Goal: Task Accomplishment & Management: Use online tool/utility

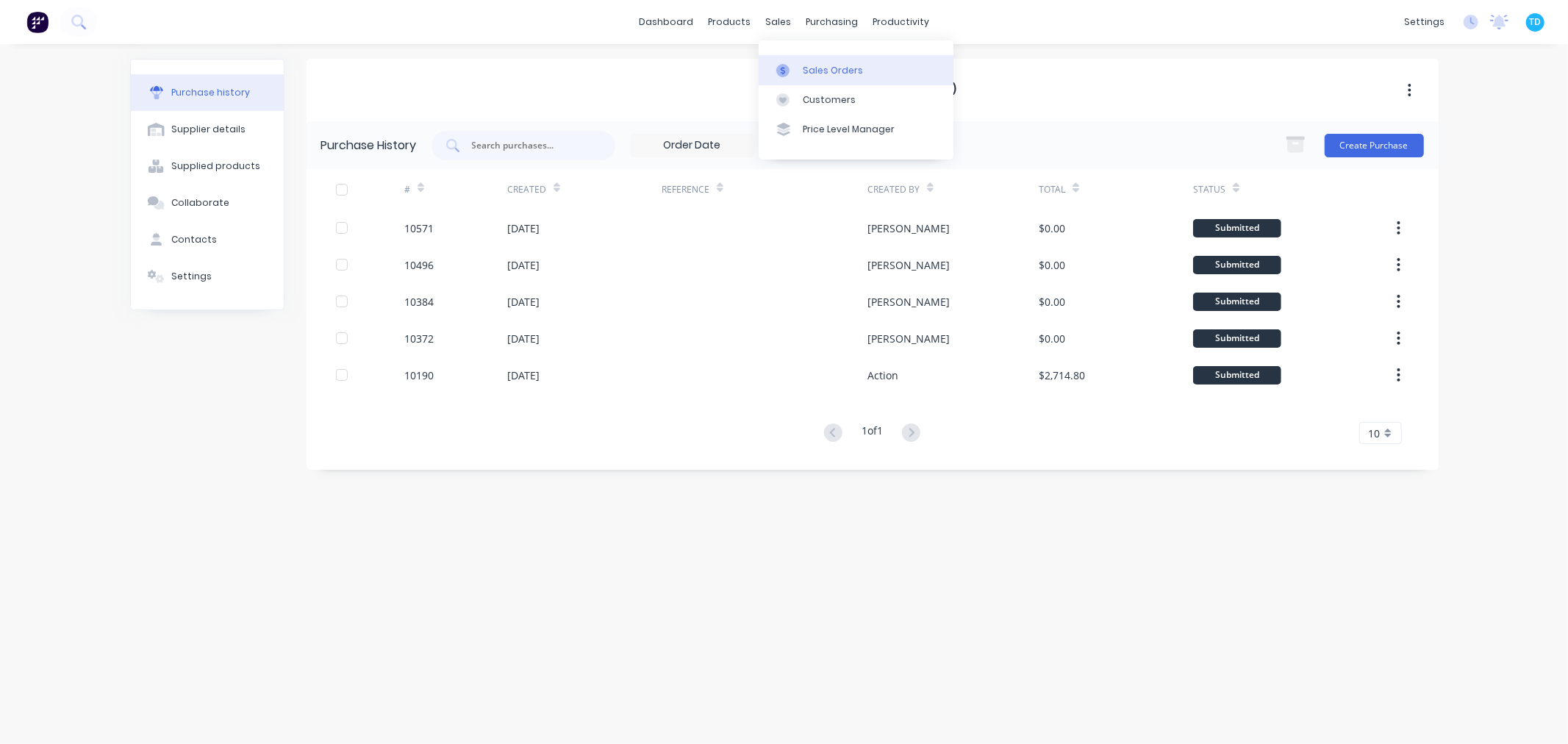
click at [807, 64] on div "Sales Orders" at bounding box center [833, 70] width 61 height 13
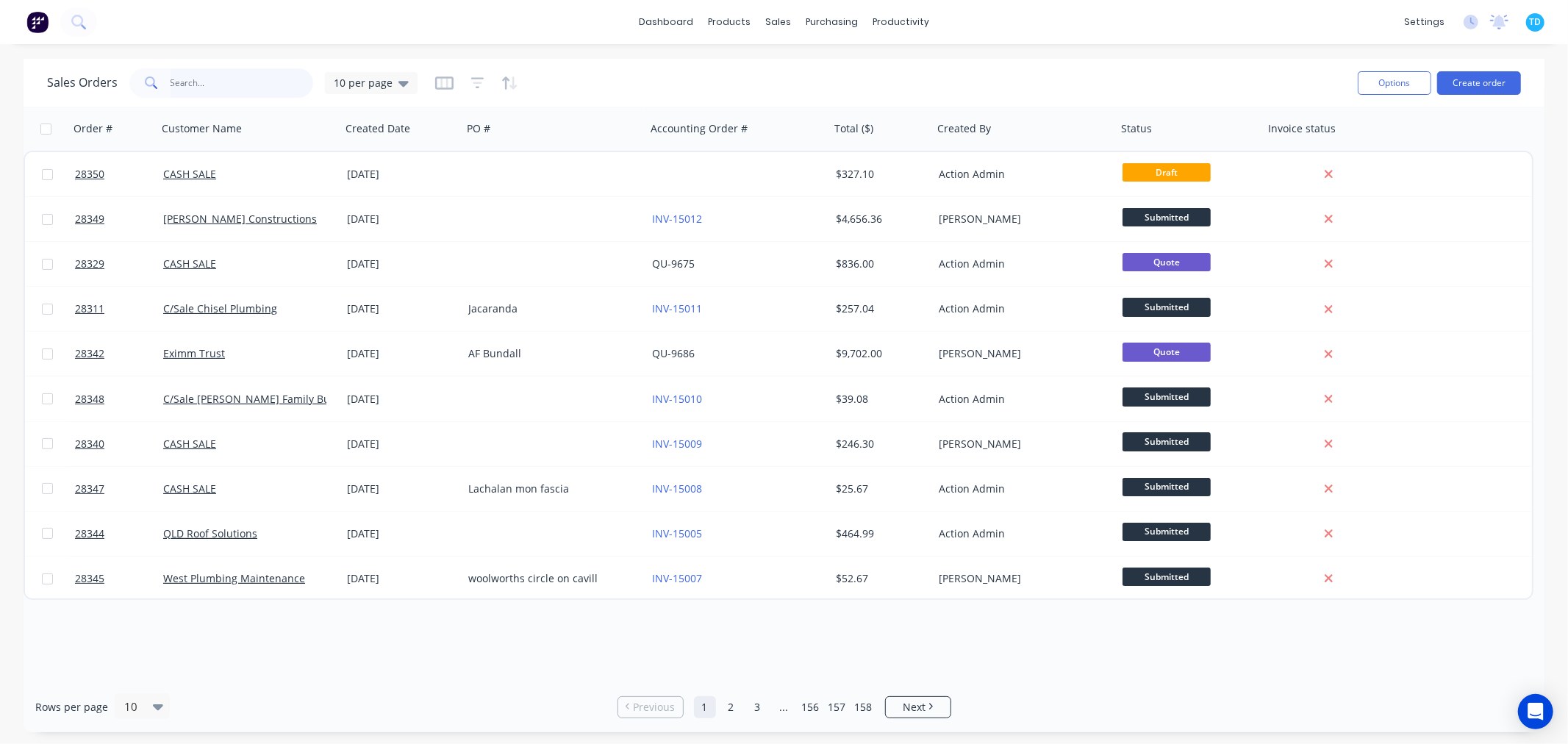
click at [184, 83] on input "text" at bounding box center [242, 82] width 143 height 30
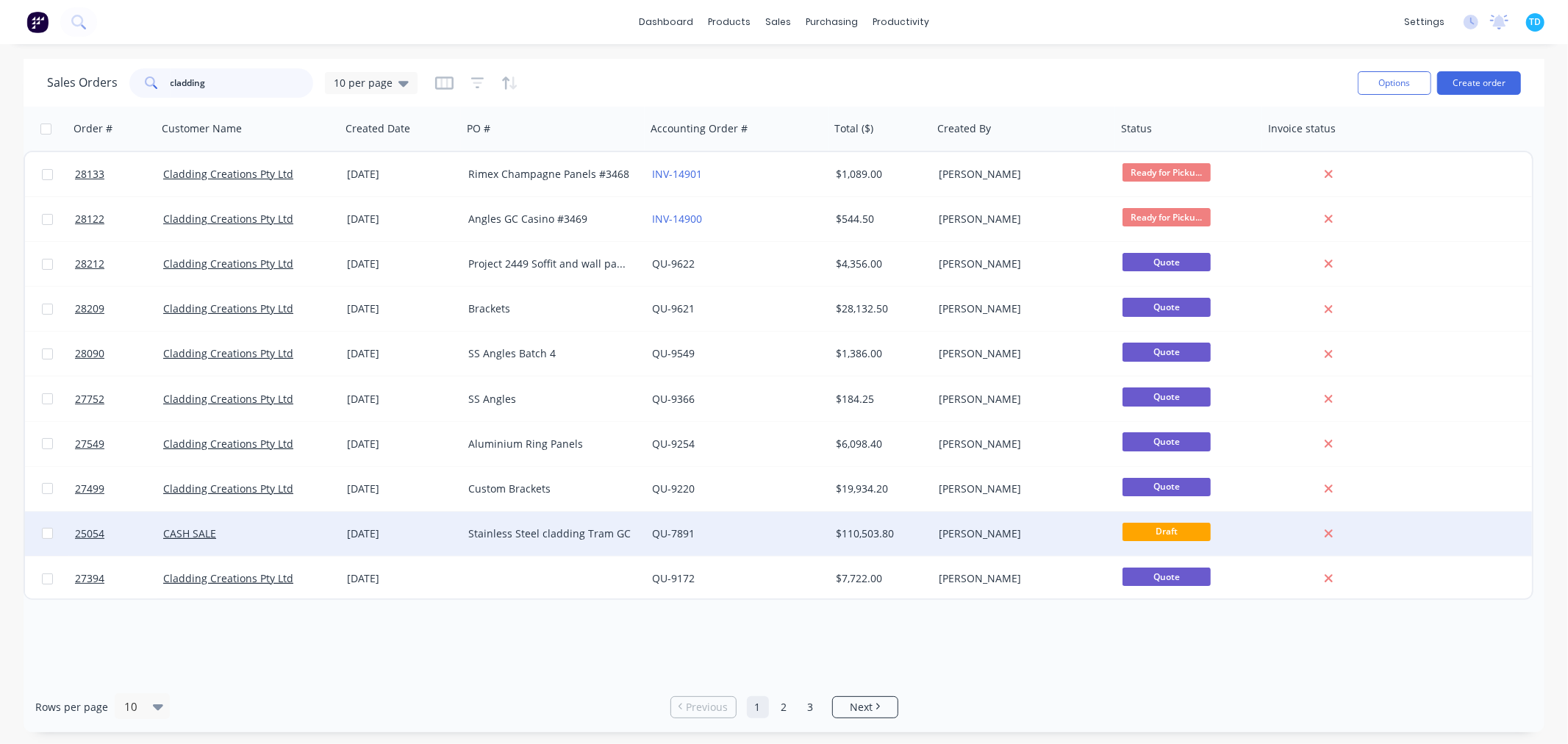
type input "cladding"
click at [565, 533] on div "Stainless Steel cladding Tram GC" at bounding box center [550, 533] width 164 height 14
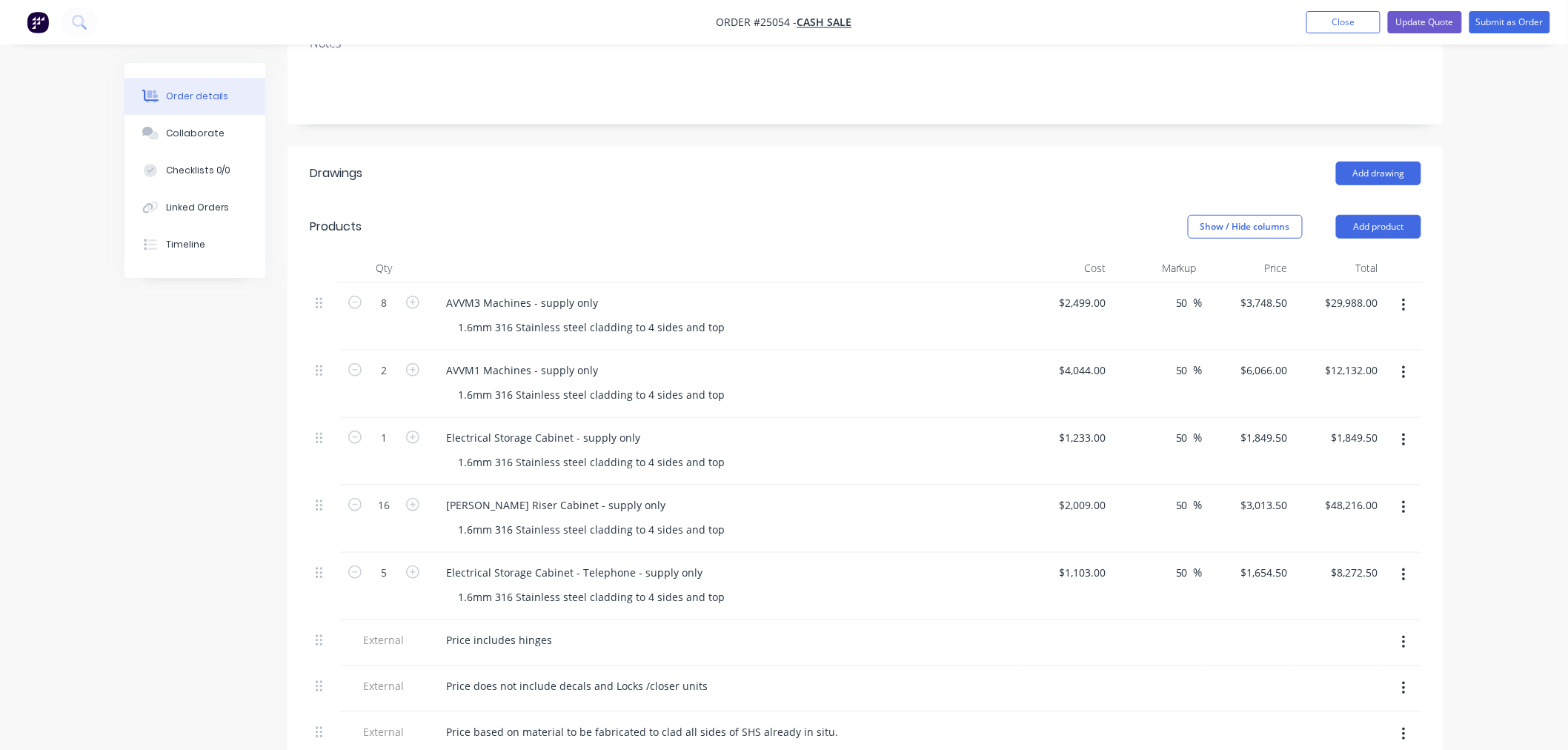
scroll to position [329, 0]
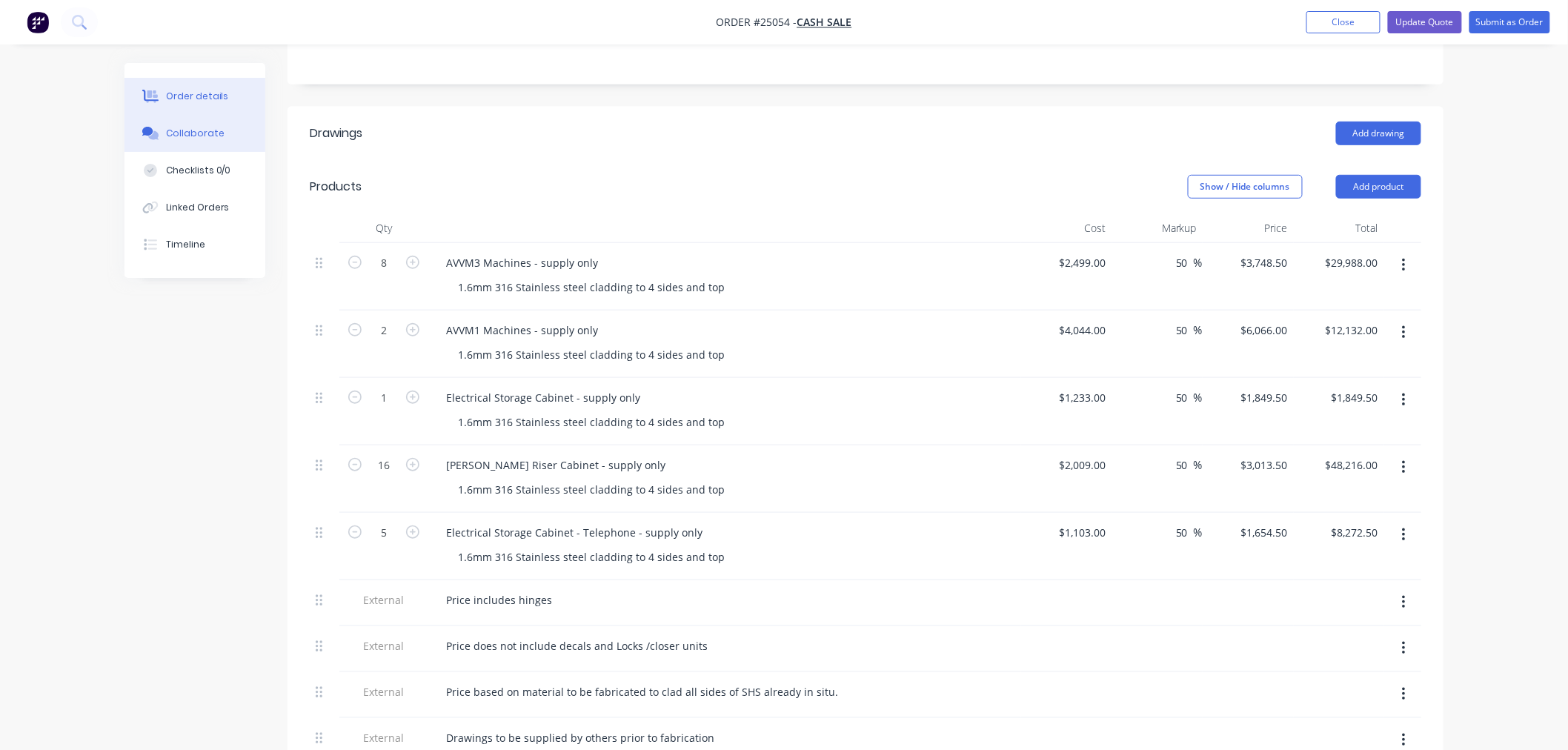
click at [205, 143] on button "Collaborate" at bounding box center [195, 134] width 140 height 37
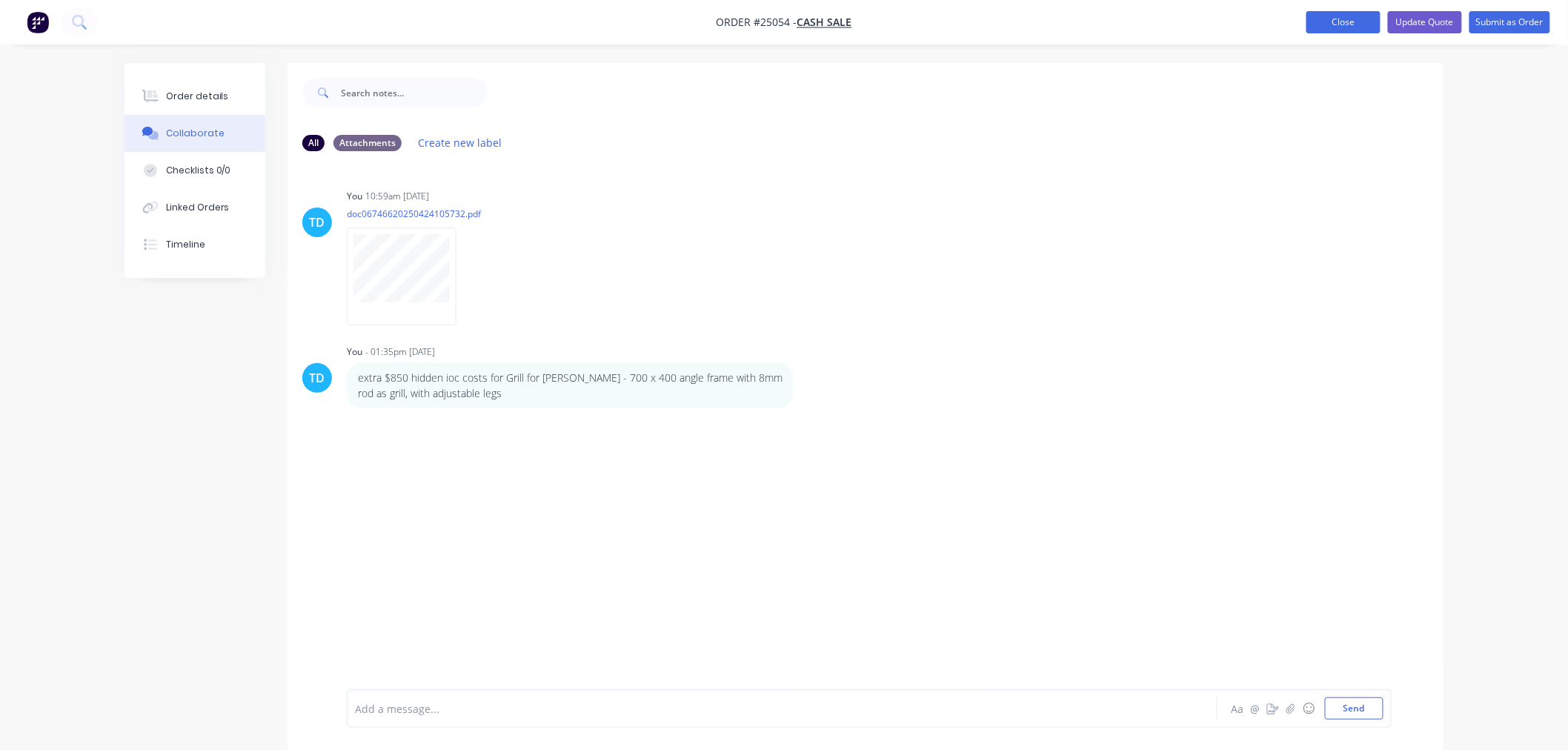
click at [1334, 27] on button "Close" at bounding box center [1343, 22] width 74 height 22
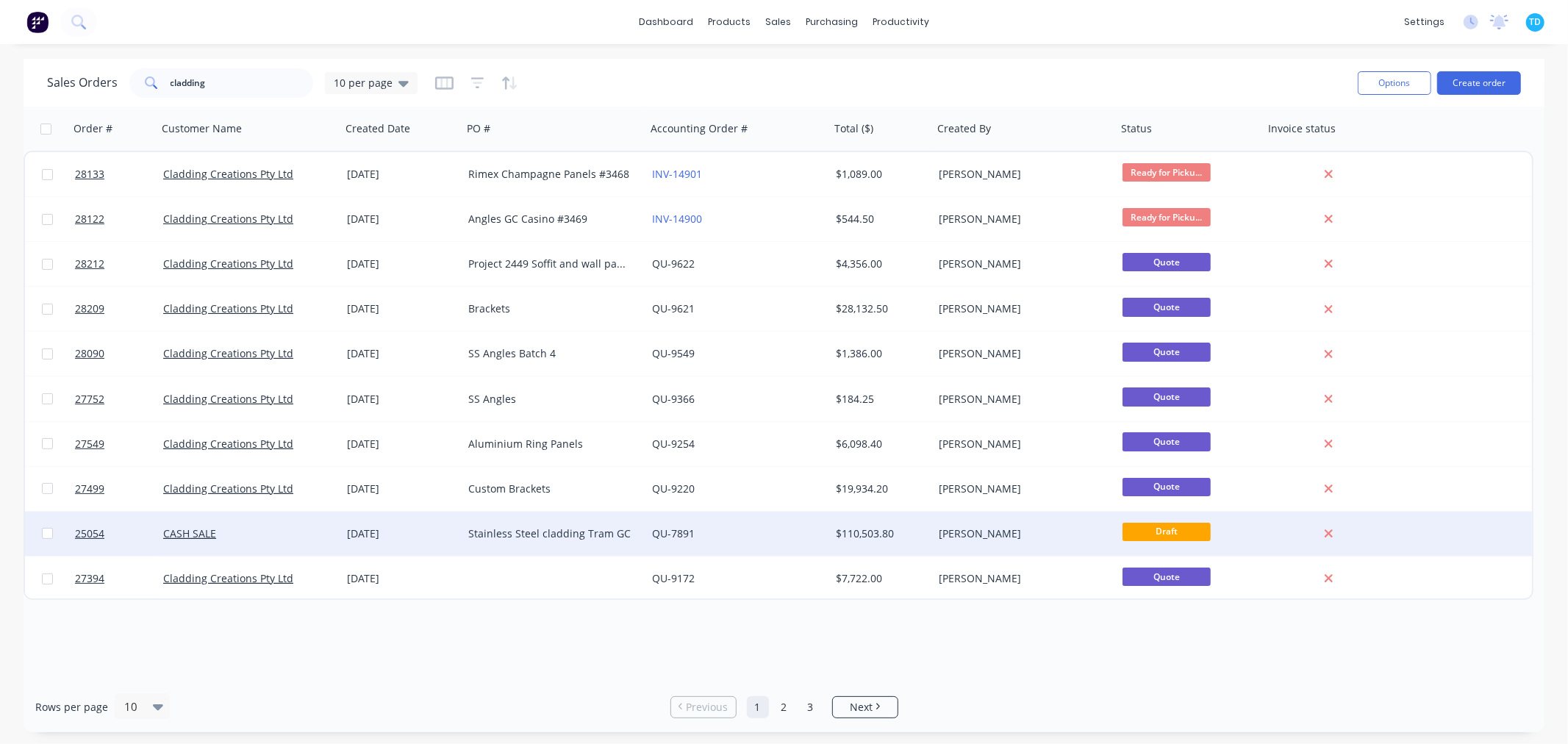
click at [491, 531] on div "Stainless Steel cladding Tram GC" at bounding box center [550, 533] width 164 height 14
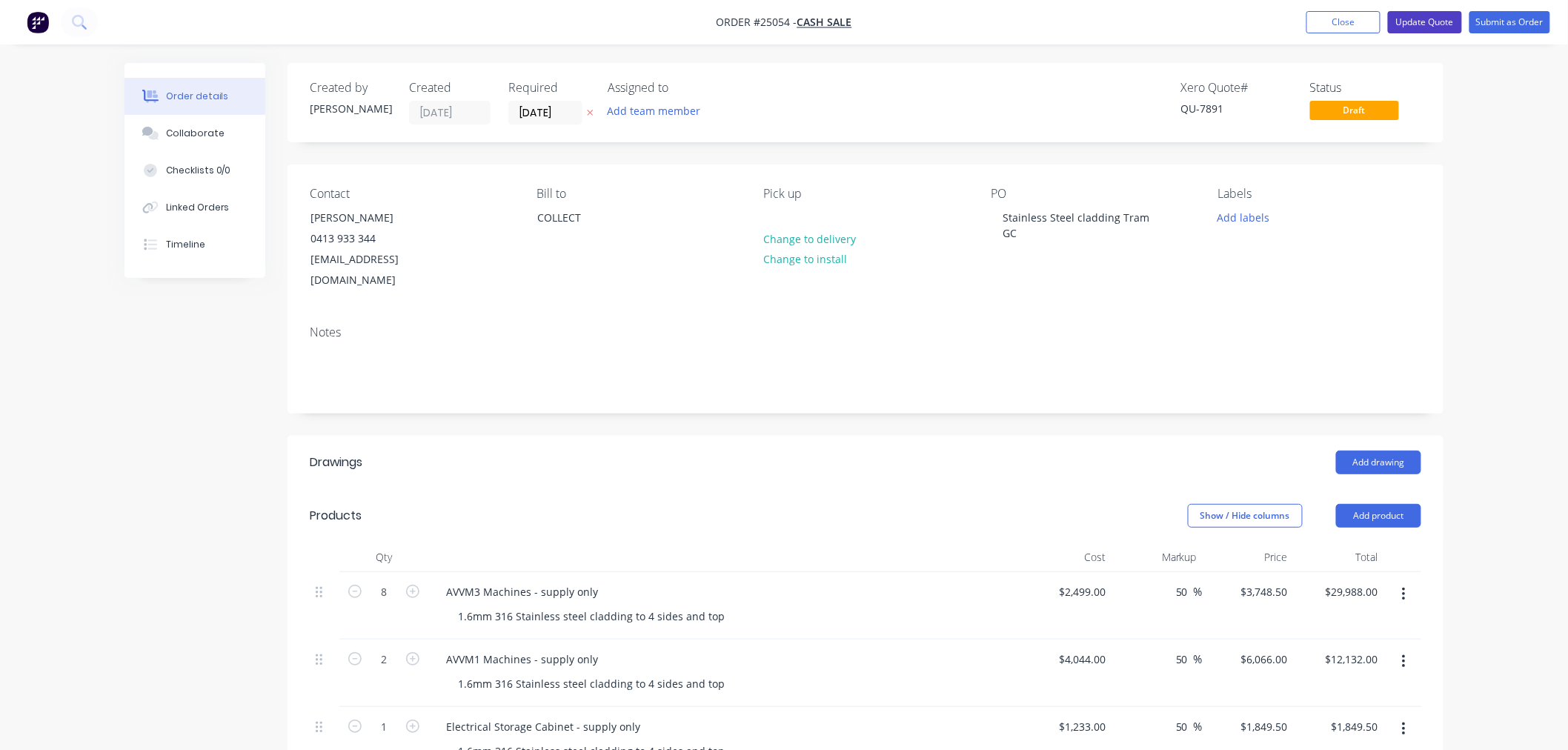
click at [1441, 18] on button "Update Quote" at bounding box center [1425, 22] width 74 height 22
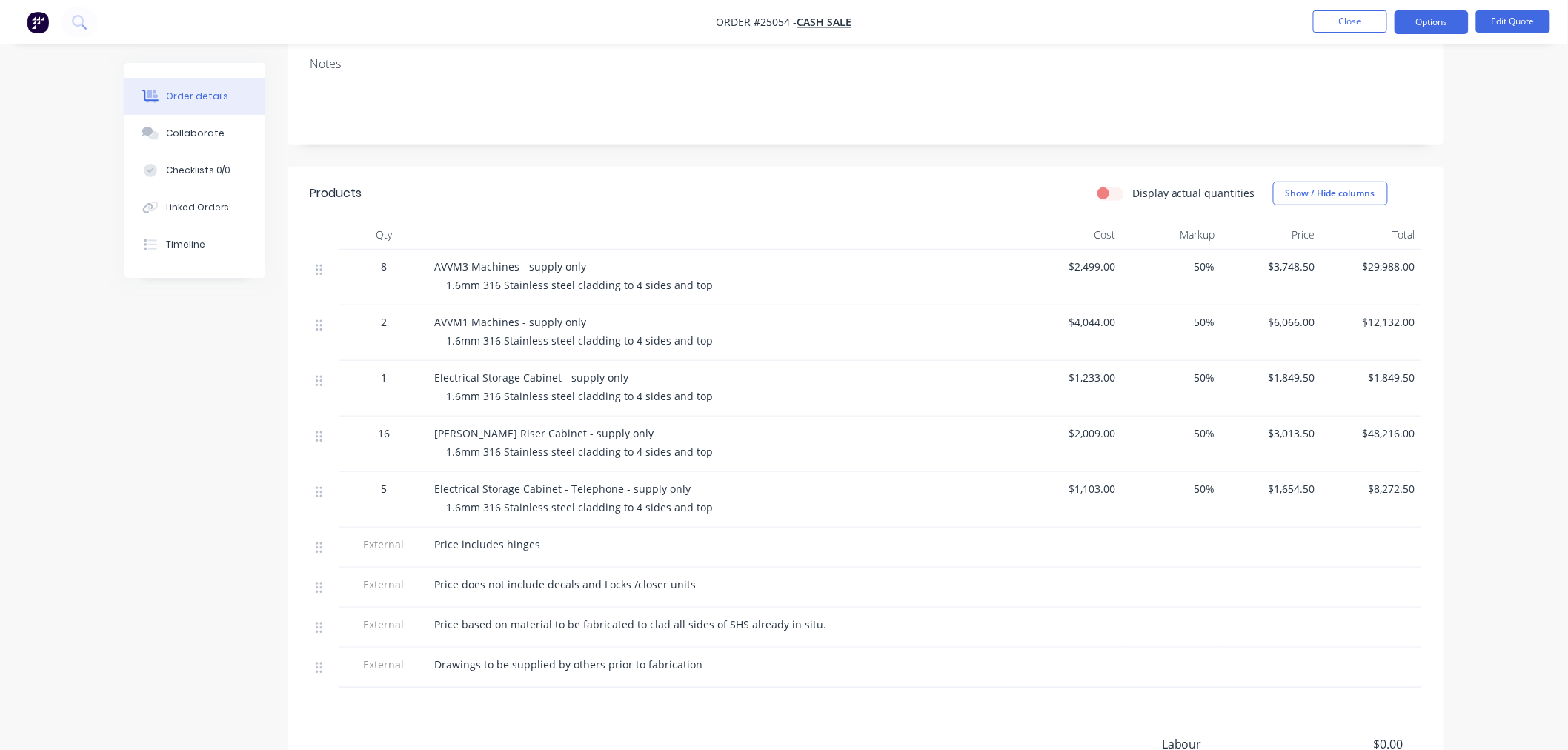
scroll to position [246, 0]
click at [1428, 21] on button "Options" at bounding box center [1431, 22] width 74 height 24
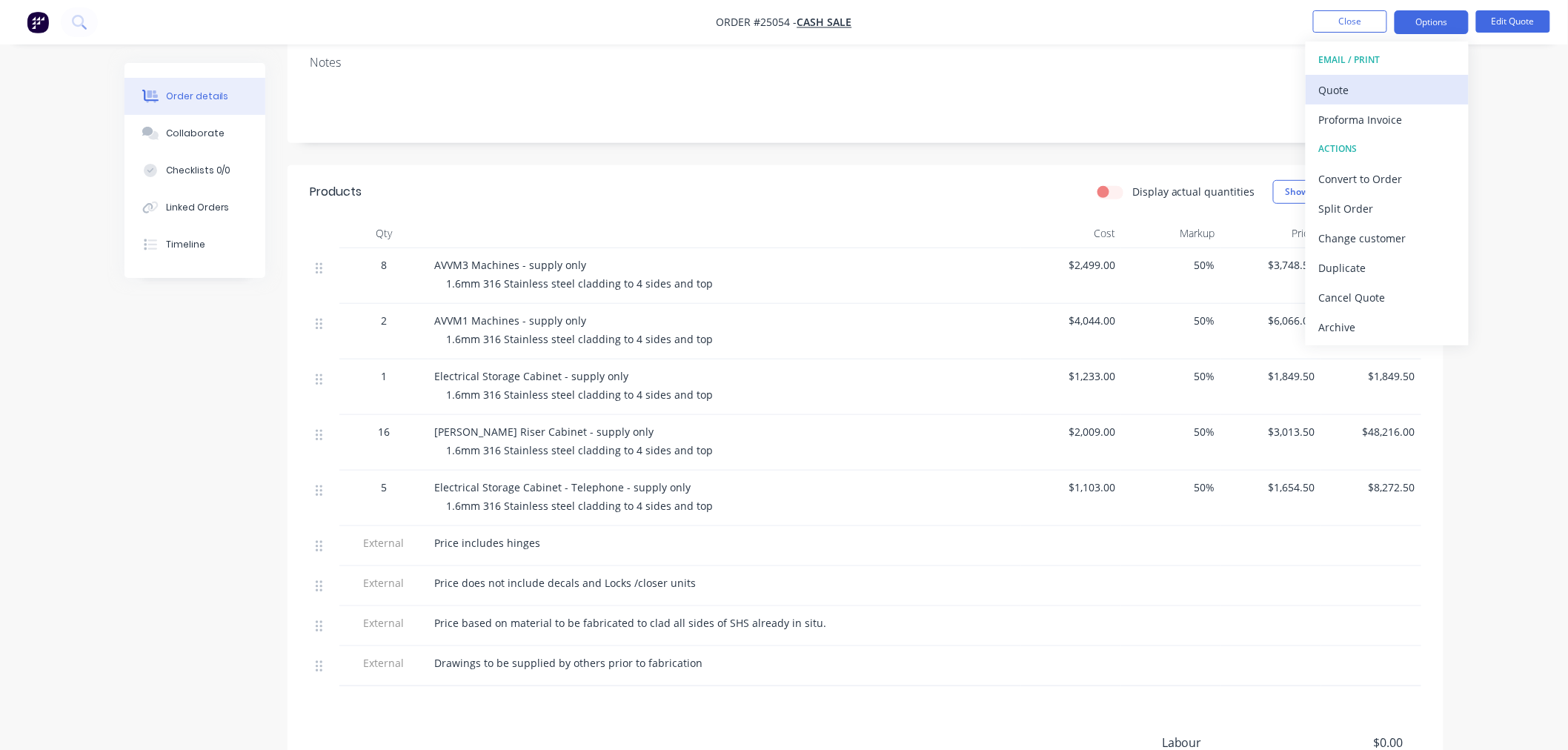
click at [1360, 98] on div "Quote" at bounding box center [1386, 90] width 137 height 21
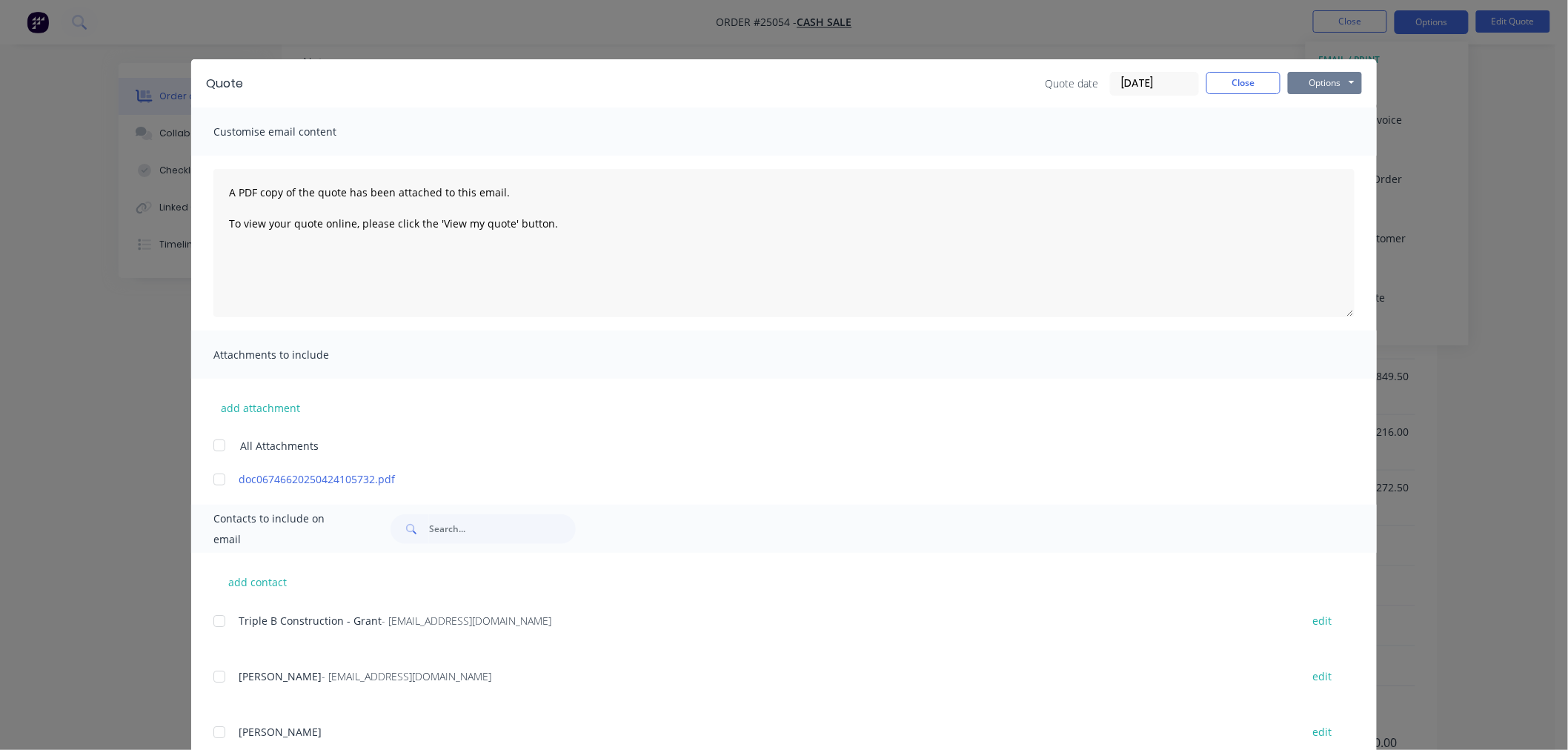
click at [1322, 84] on button "Options" at bounding box center [1325, 82] width 74 height 22
click at [1322, 130] on button "Print" at bounding box center [1335, 134] width 95 height 24
click at [1246, 70] on div "Quote Quote date [DATE] Close Options Preview Print Email" at bounding box center [784, 83] width 1186 height 48
drag, startPoint x: 1256, startPoint y: 85, endPoint x: 1282, endPoint y: 69, distance: 30.5
click at [1257, 84] on button "Close" at bounding box center [1243, 82] width 74 height 22
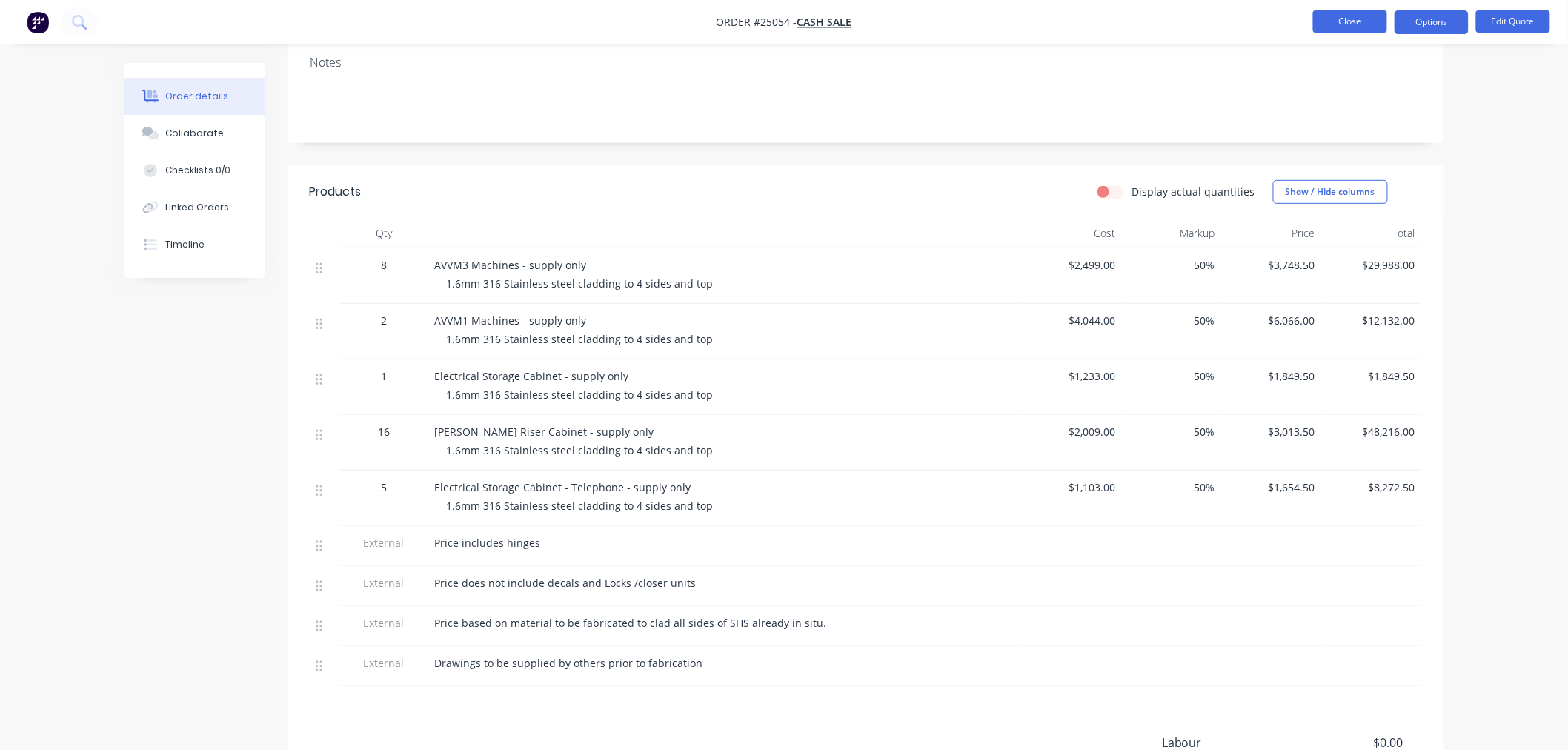
click at [1357, 31] on button "Close" at bounding box center [1350, 21] width 74 height 22
